Goal: Task Accomplishment & Management: Complete application form

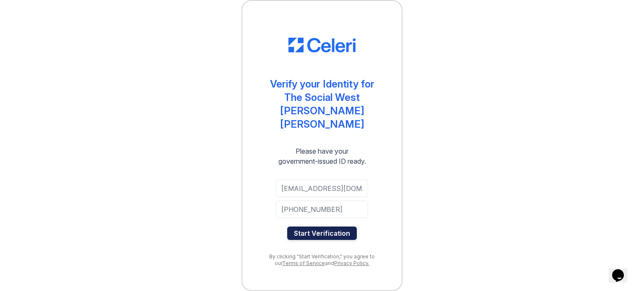
click at [308, 227] on button "Start Verification" at bounding box center [322, 233] width 70 height 13
